Goal: Task Accomplishment & Management: Use online tool/utility

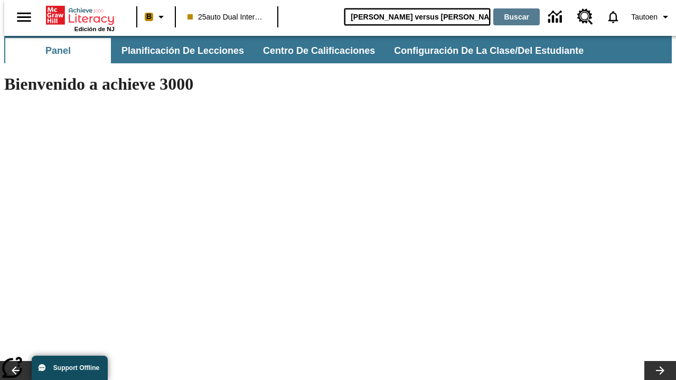
type input "[PERSON_NAME] versus [PERSON_NAME]"
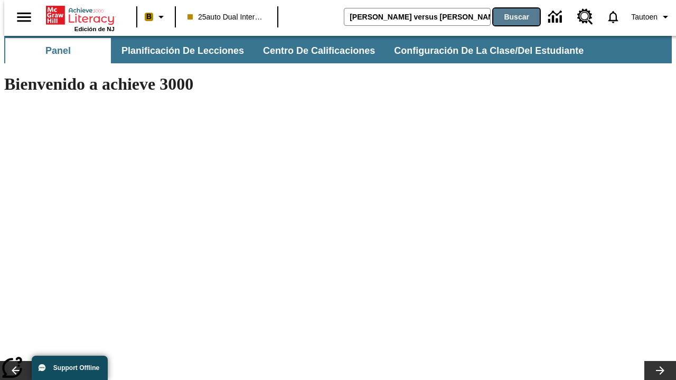
click at [509, 17] on button "Buscar" at bounding box center [516, 16] width 46 height 17
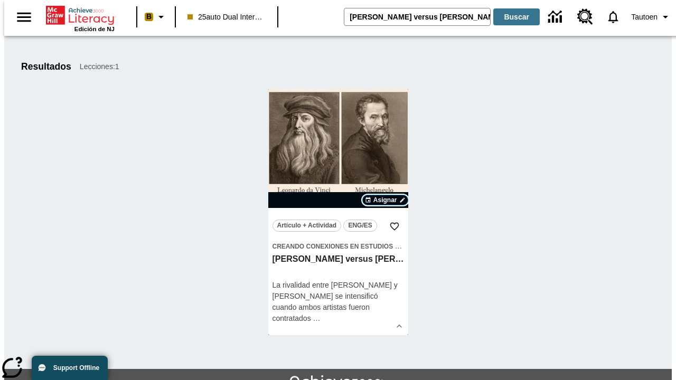
click at [385, 200] on span "Asignar" at bounding box center [385, 200] width 24 height 10
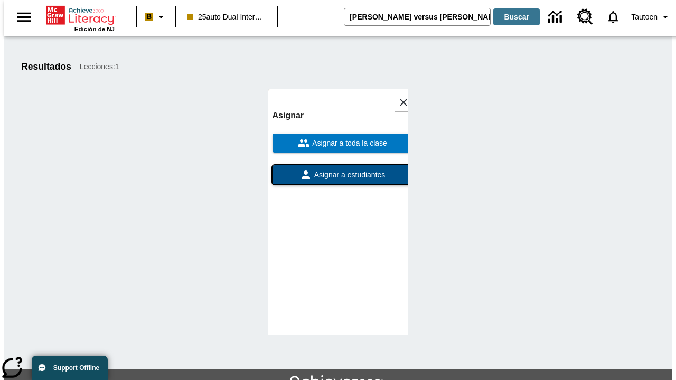
click at [338, 175] on span "Asignar a estudiantes" at bounding box center [348, 174] width 73 height 11
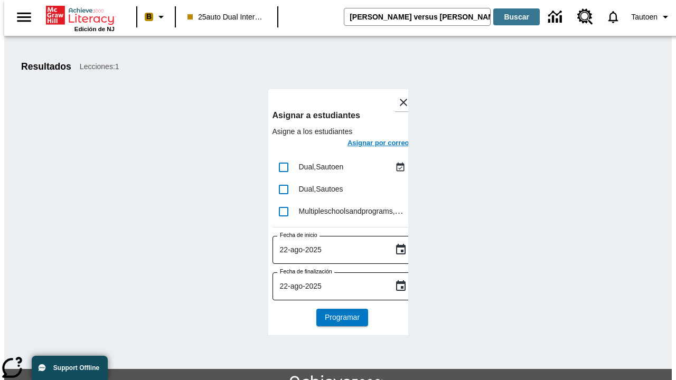
click at [283, 167] on input "lesson details" at bounding box center [283, 167] width 22 height 22
checkbox input "true"
click at [368, 144] on h6 "Asignar por correo" at bounding box center [378, 143] width 62 height 12
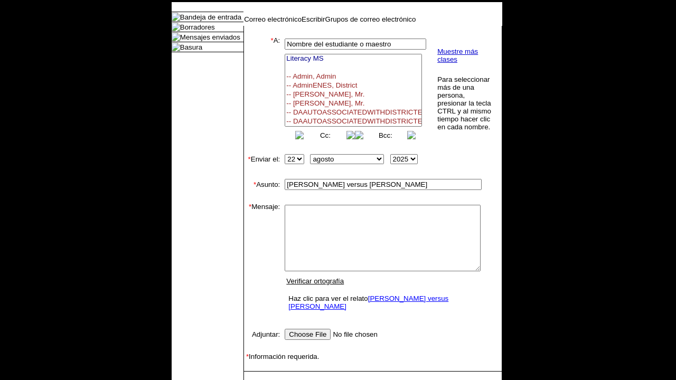
select select
